Goal: Go to known website: Go to known website

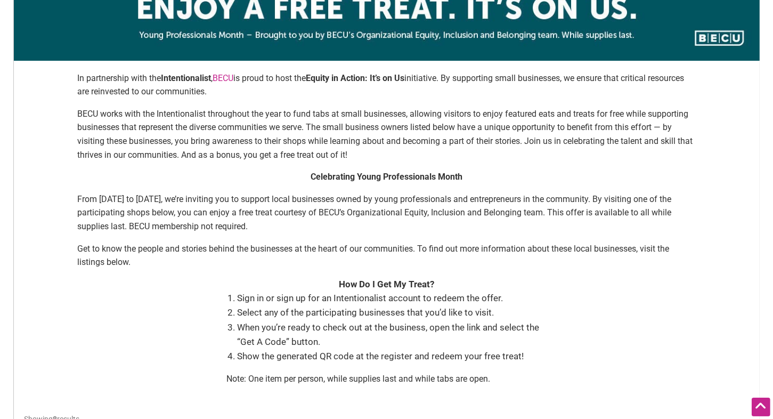
scroll to position [148, 0]
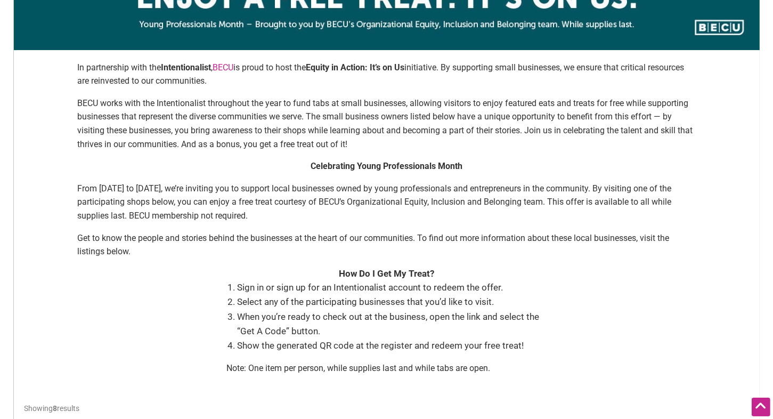
click at [716, 304] on div "In partnership with the Intentionalist , [PERSON_NAME] is proud to host the Equ…" at bounding box center [386, 222] width 724 height 323
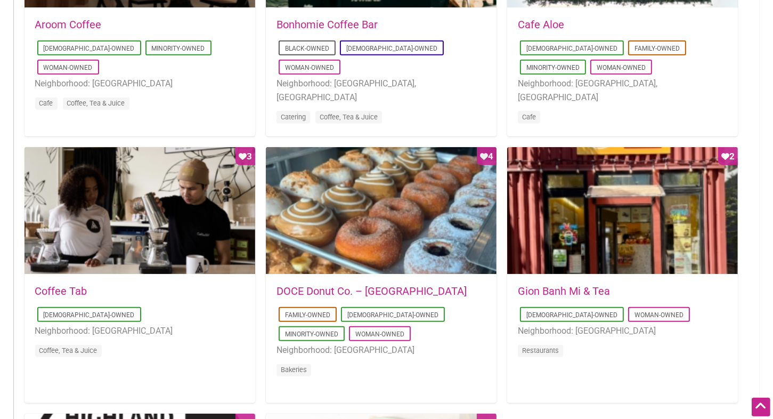
scroll to position [690, 0]
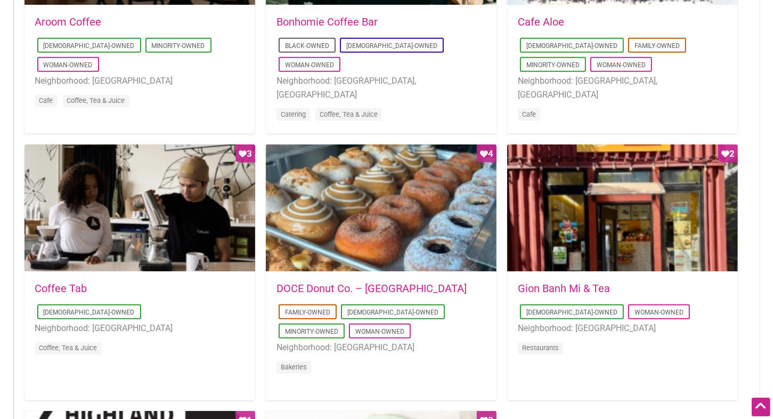
click at [327, 287] on link "DOCE Donut Co. – [GEOGRAPHIC_DATA]" at bounding box center [371, 288] width 190 height 13
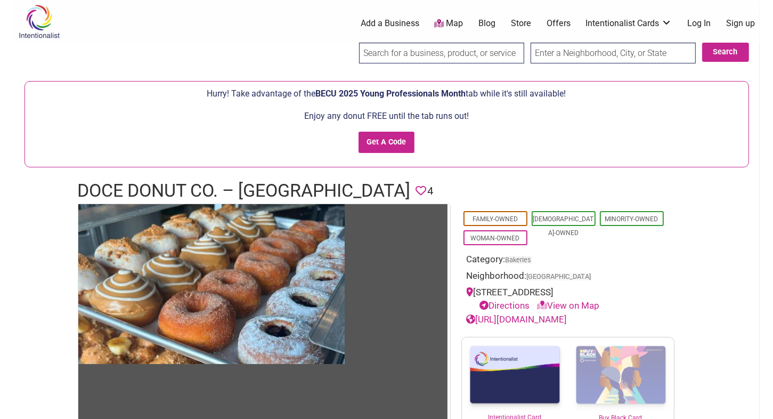
drag, startPoint x: 577, startPoint y: 92, endPoint x: 533, endPoint y: 173, distance: 92.0
click at [533, 173] on div "Hurry! Take advantage of the BECU 2025 Young Professionals Month tab while it's…" at bounding box center [387, 124] width 746 height 108
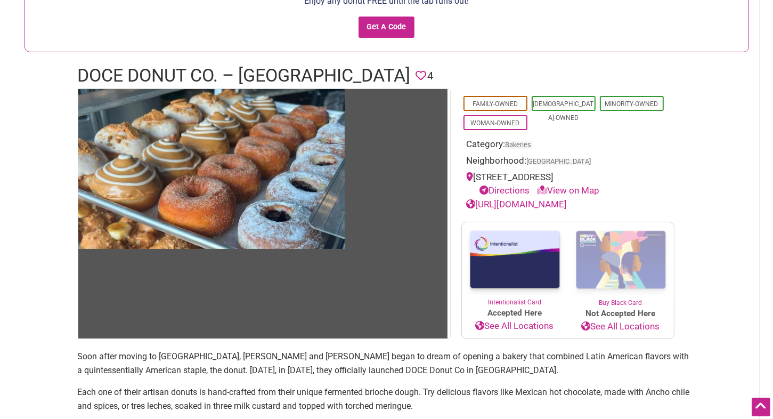
scroll to position [115, 0]
click at [540, 203] on link "[URL][DOMAIN_NAME]" at bounding box center [517, 204] width 101 height 11
